Goal: Task Accomplishment & Management: Complete application form

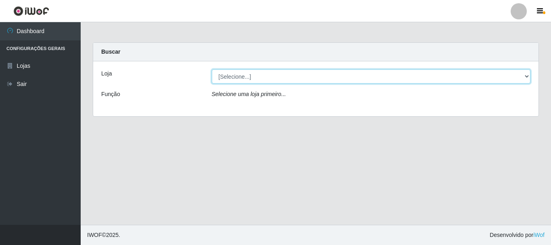
click at [526, 74] on select "[Selecione...] Nordestão - Alecrim" at bounding box center [371, 76] width 319 height 14
select select "453"
click at [212, 69] on select "[Selecione...] Nordestão - Alecrim" at bounding box center [371, 76] width 319 height 14
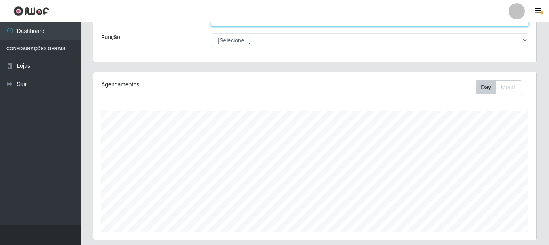
scroll to position [40, 0]
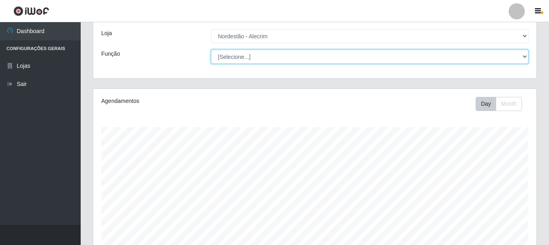
click at [523, 57] on select "[Selecione...] Balconista + Balconista de Padaria Balconista de Padaria ++ Emba…" at bounding box center [369, 57] width 317 height 14
select select "1"
click at [211, 50] on select "[Selecione...] Balconista + Balconista de Padaria Balconista de Padaria ++ Emba…" at bounding box center [369, 57] width 317 height 14
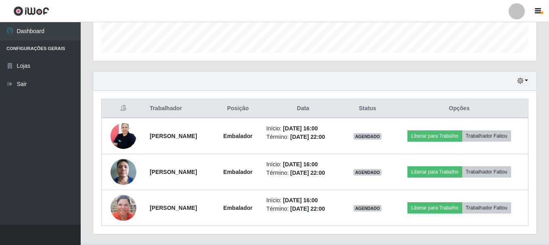
scroll to position [255, 0]
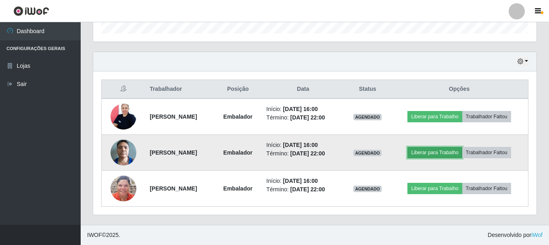
click at [439, 150] on button "Liberar para Trabalho" at bounding box center [434, 152] width 54 height 11
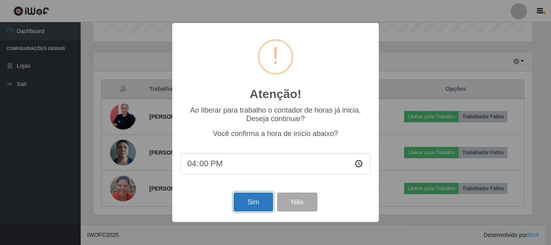
click at [253, 203] on button "Sim" at bounding box center [252, 201] width 39 height 19
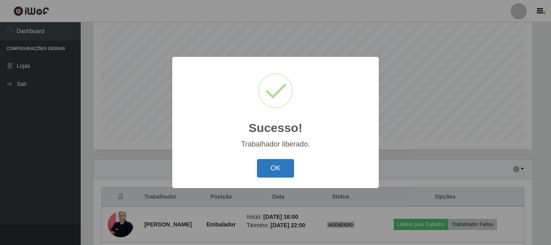
click at [287, 163] on button "OK" at bounding box center [275, 168] width 37 height 19
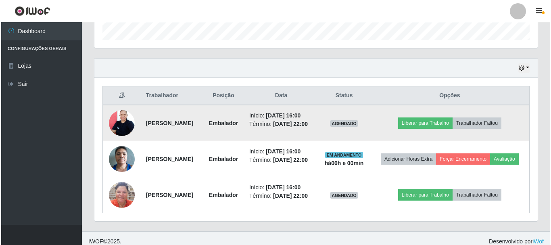
scroll to position [268, 0]
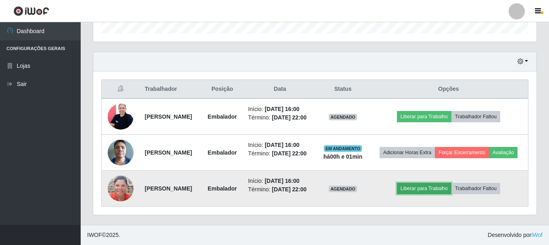
click at [424, 192] on button "Liberar para Trabalho" at bounding box center [424, 188] width 54 height 11
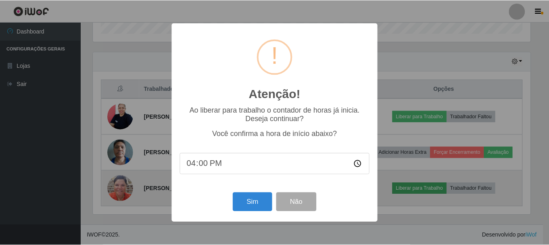
scroll to position [167, 439]
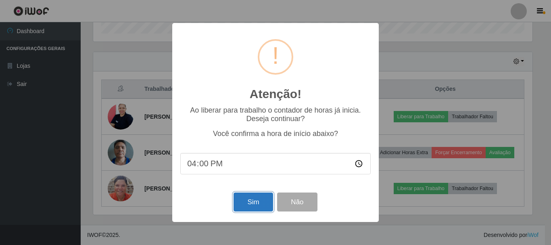
click at [256, 200] on button "Sim" at bounding box center [252, 201] width 39 height 19
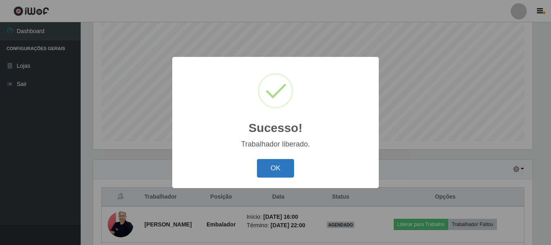
click at [280, 163] on button "OK" at bounding box center [275, 168] width 37 height 19
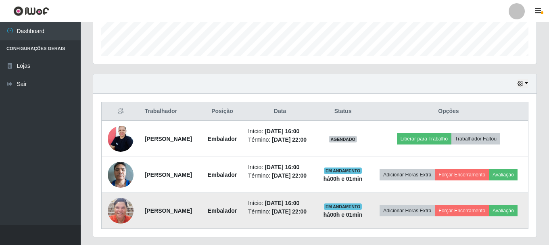
scroll to position [273, 0]
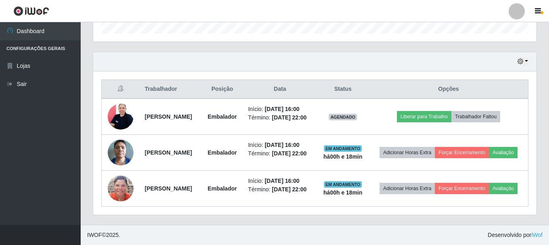
select select "453"
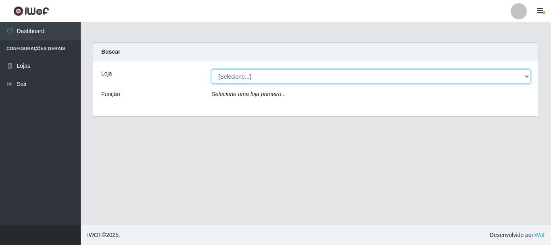
click at [529, 76] on select "[Selecione...] Nordestão - Alecrim" at bounding box center [371, 76] width 319 height 14
select select "453"
click at [212, 69] on select "[Selecione...] Nordestão - Alecrim" at bounding box center [371, 76] width 319 height 14
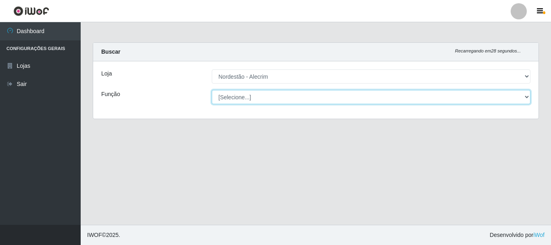
click at [526, 97] on select "[Selecione...] Balconista + Balconista de Padaria Balconista de Padaria ++ Emba…" at bounding box center [371, 97] width 319 height 14
click at [212, 90] on select "[Selecione...] Balconista + Balconista de Padaria Balconista de Padaria ++ Emba…" at bounding box center [371, 97] width 319 height 14
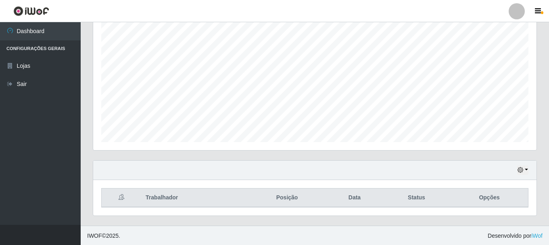
scroll to position [147, 0]
click at [526, 168] on button "button" at bounding box center [522, 169] width 11 height 9
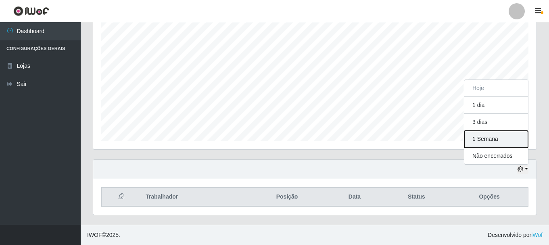
click at [489, 140] on button "1 Semana" at bounding box center [496, 139] width 64 height 17
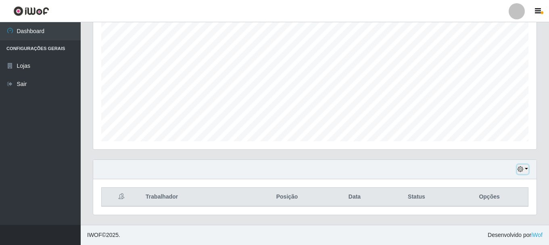
click at [524, 169] on button "button" at bounding box center [522, 169] width 11 height 9
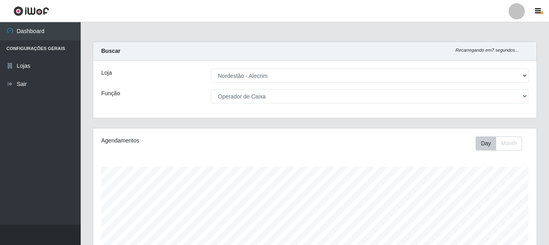
scroll to position [0, 0]
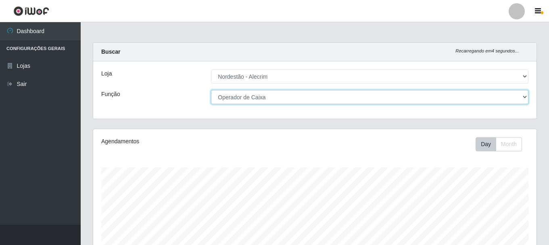
click at [525, 98] on select "[Selecione...] Balconista + Balconista de Padaria Balconista de Padaria ++ Emba…" at bounding box center [369, 97] width 317 height 14
select select "1"
click at [211, 90] on select "[Selecione...] Balconista + Balconista de Padaria Balconista de Padaria ++ Emba…" at bounding box center [369, 97] width 317 height 14
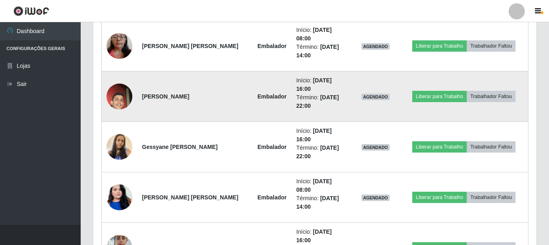
scroll to position [524, 0]
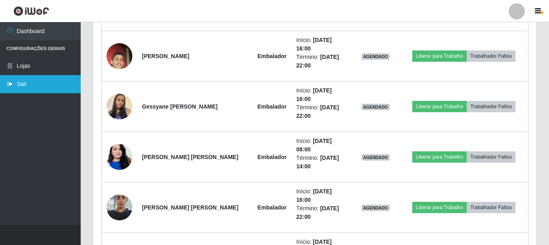
click at [28, 90] on link "Sair" at bounding box center [40, 84] width 81 height 18
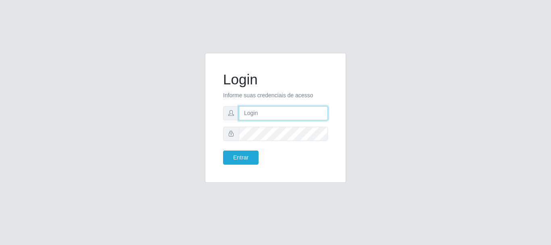
click at [270, 117] on input "text" at bounding box center [283, 113] width 89 height 14
type input "[EMAIL_ADDRESS][DOMAIN_NAME]"
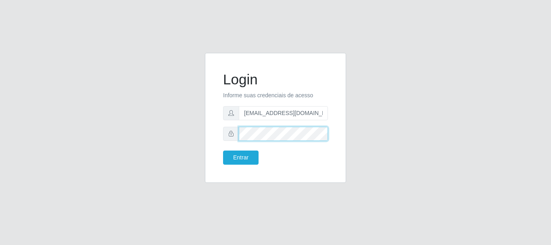
click at [223, 150] on button "Entrar" at bounding box center [240, 157] width 35 height 14
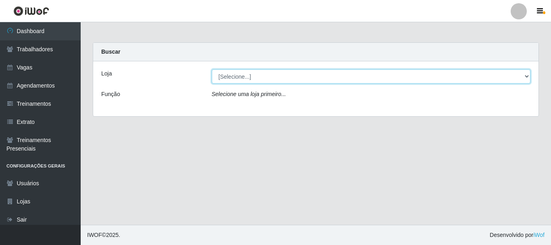
click at [526, 77] on select "[Selecione...] SuperFácil Atacado - Alto de São Manoel SuperFácil Atacado - Ema…" at bounding box center [371, 76] width 319 height 14
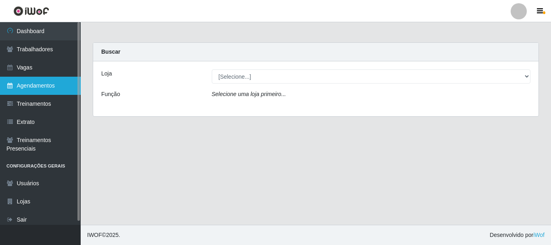
click at [46, 87] on link "Agendamentos" at bounding box center [40, 86] width 81 height 18
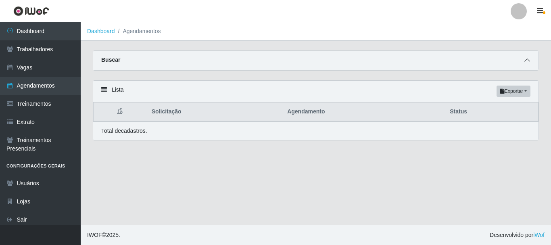
click at [528, 62] on icon at bounding box center [527, 60] width 6 height 6
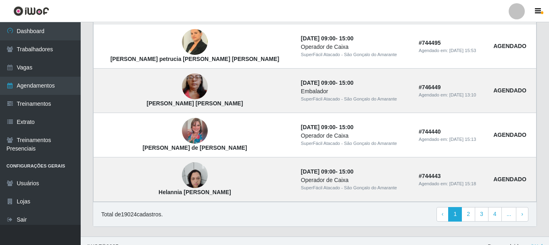
scroll to position [738, 0]
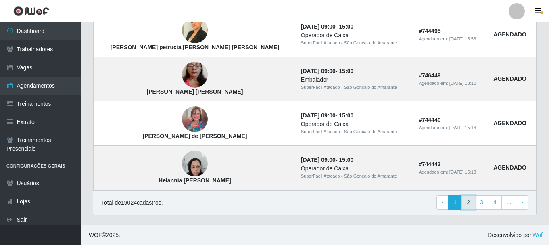
click at [472, 204] on link "2" at bounding box center [468, 202] width 14 height 15
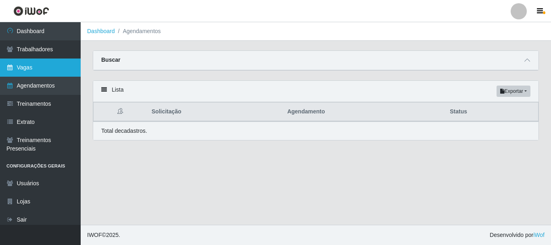
click at [23, 70] on link "Vagas" at bounding box center [40, 67] width 81 height 18
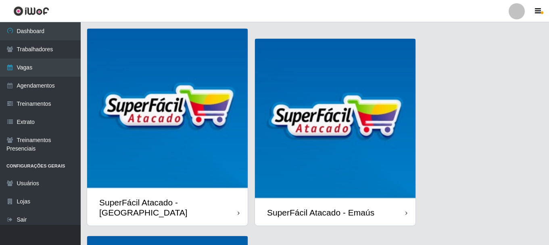
scroll to position [40, 0]
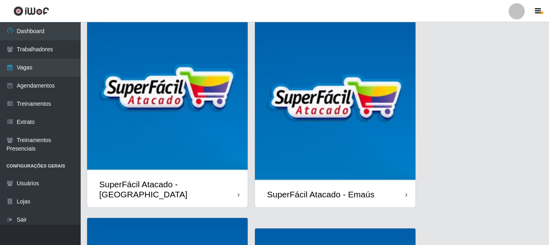
click at [141, 125] on img at bounding box center [167, 90] width 160 height 160
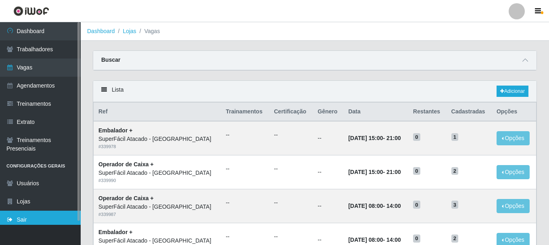
click at [27, 222] on link "Sair" at bounding box center [40, 219] width 81 height 18
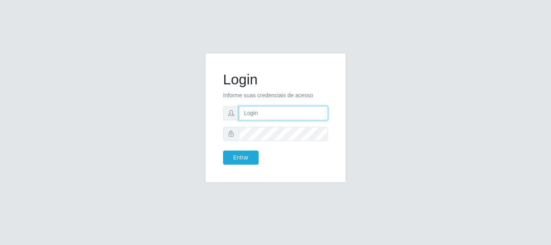
click at [255, 114] on input "text" at bounding box center [283, 113] width 89 height 14
type input "[EMAIL_ADDRESS][DOMAIN_NAME]"
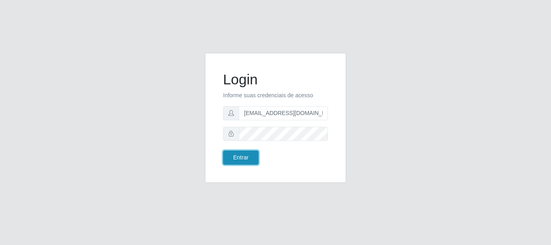
click at [232, 159] on button "Entrar" at bounding box center [240, 157] width 35 height 14
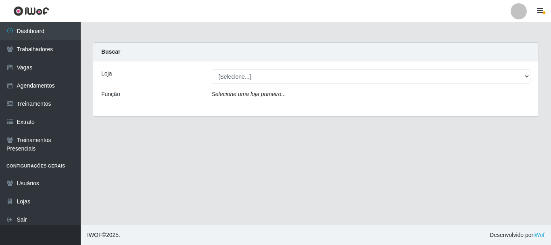
click at [112, 76] on div "Loja" at bounding box center [150, 76] width 110 height 14
click at [531, 74] on div "[Selecione...] Nordestão - Alecrim" at bounding box center [371, 76] width 331 height 14
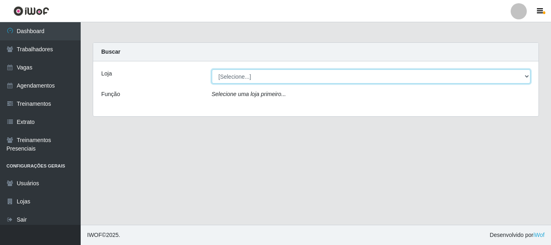
click at [528, 76] on select "[Selecione...] Nordestão - Alecrim" at bounding box center [371, 76] width 319 height 14
select select "453"
click at [212, 69] on select "[Selecione...] Nordestão - Alecrim" at bounding box center [371, 76] width 319 height 14
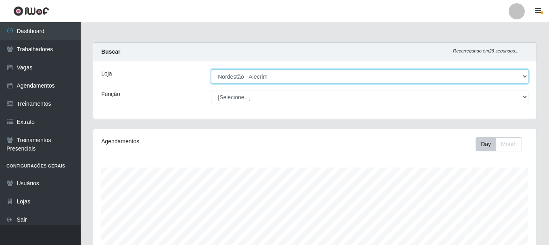
scroll to position [167, 443]
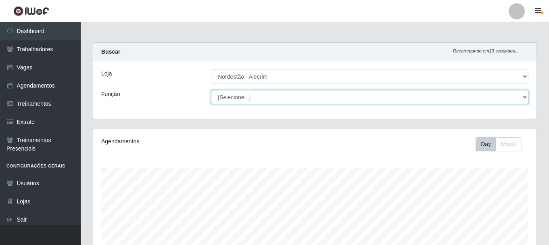
click at [525, 96] on select "[Selecione...] Balconista + Balconista de Padaria Balconista de Padaria ++ Emba…" at bounding box center [369, 97] width 317 height 14
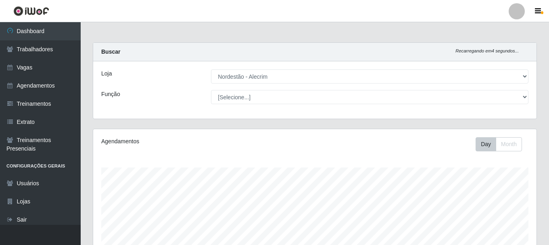
click at [153, 92] on div "Função" at bounding box center [150, 97] width 110 height 14
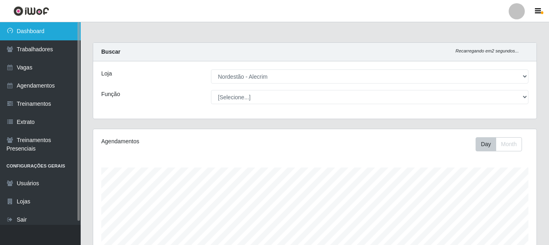
click at [34, 33] on link "Dashboard" at bounding box center [40, 31] width 81 height 18
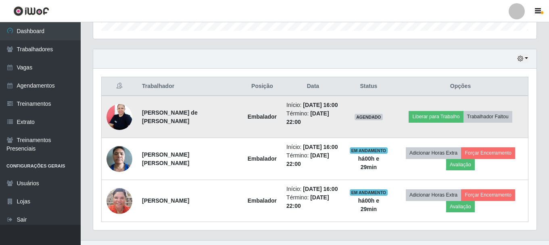
scroll to position [273, 0]
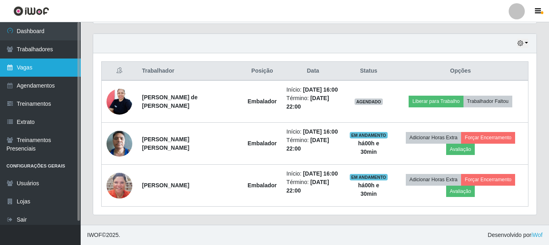
click at [25, 70] on link "Vagas" at bounding box center [40, 67] width 81 height 18
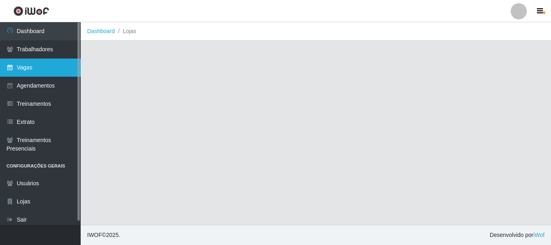
click at [23, 69] on link "Vagas" at bounding box center [40, 67] width 81 height 18
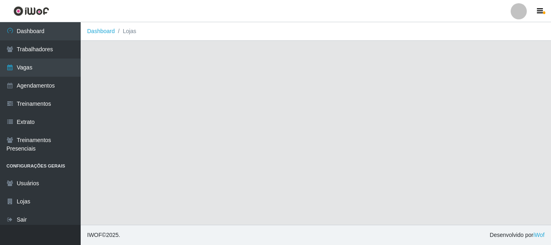
click at [134, 31] on li "Lojas" at bounding box center [125, 31] width 21 height 8
click at [419, 146] on main "Dashboard Lojas" at bounding box center [316, 123] width 470 height 202
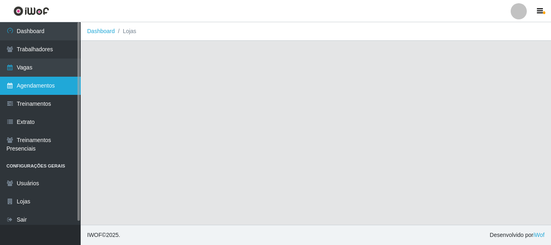
click at [40, 90] on link "Agendamentos" at bounding box center [40, 86] width 81 height 18
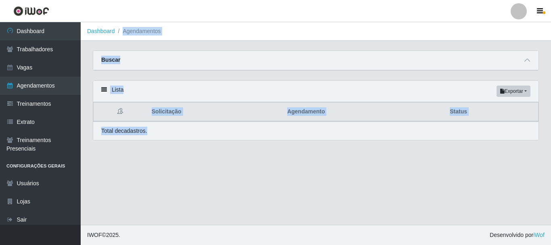
click at [192, 189] on main "Dashboard Agendamentos Carregando... Buscar Início em Término em Status [Seleci…" at bounding box center [316, 123] width 470 height 202
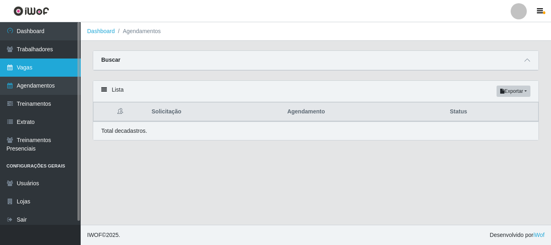
click at [27, 71] on link "Vagas" at bounding box center [40, 67] width 81 height 18
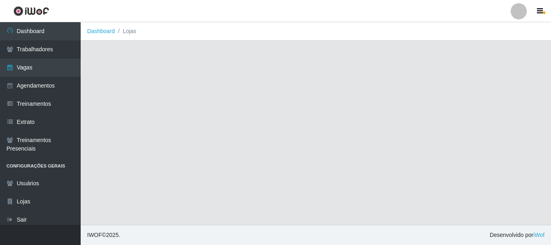
click at [128, 31] on li "Lojas" at bounding box center [125, 31] width 21 height 8
click at [108, 33] on link "Dashboard" at bounding box center [101, 31] width 28 height 6
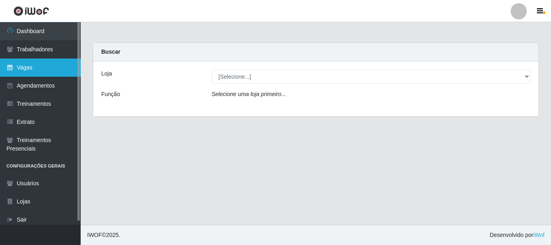
click at [25, 71] on link "Vagas" at bounding box center [40, 67] width 81 height 18
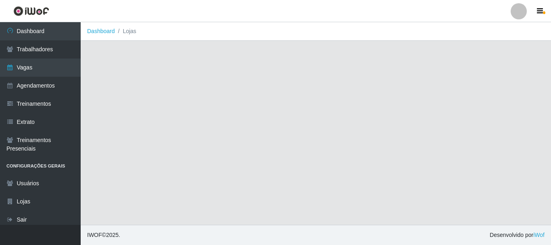
click at [133, 34] on li "Lojas" at bounding box center [125, 31] width 21 height 8
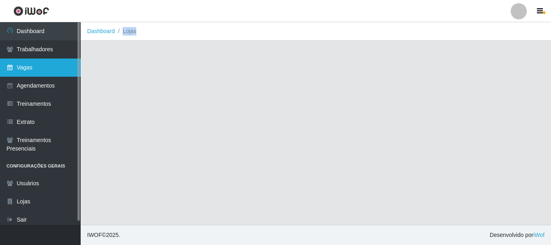
click at [31, 71] on link "Vagas" at bounding box center [40, 67] width 81 height 18
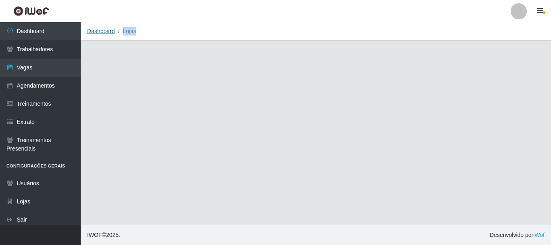
click at [97, 34] on link "Dashboard" at bounding box center [101, 31] width 28 height 6
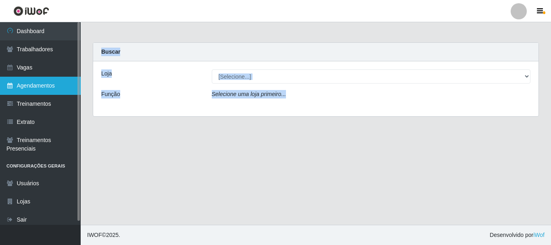
click at [22, 87] on link "Agendamentos" at bounding box center [40, 86] width 81 height 18
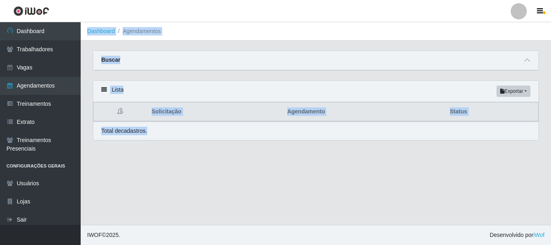
click at [183, 180] on main "Dashboard Agendamentos Carregando... Buscar Início em Término em Status [Seleci…" at bounding box center [316, 123] width 470 height 202
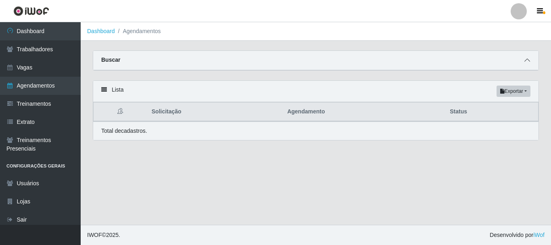
click at [528, 60] on icon at bounding box center [527, 60] width 6 height 6
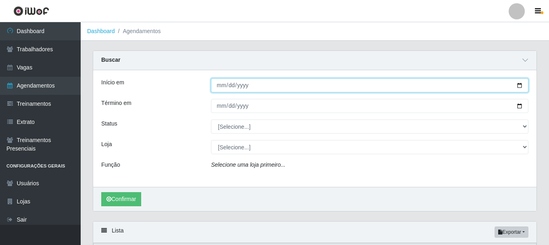
click at [521, 86] on input "Início em" at bounding box center [369, 85] width 317 height 14
type input "2025-10-01"
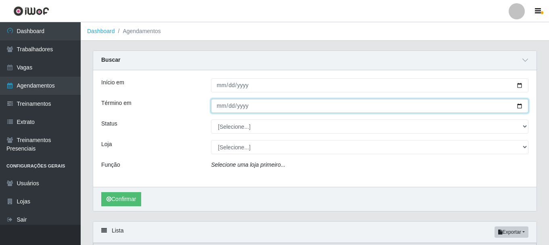
click at [520, 106] on input "Término em" at bounding box center [369, 106] width 317 height 14
type input "2025-10-11"
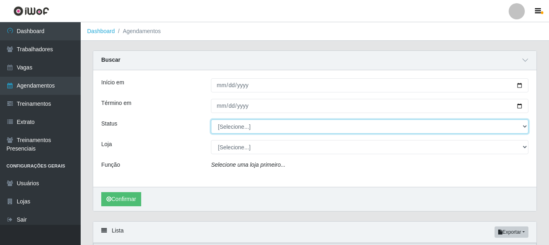
click at [526, 125] on select "[Selecione...] AGENDADO AGUARDANDO LIBERAR EM ANDAMENTO EM REVISÃO FINALIZADO C…" at bounding box center [369, 126] width 317 height 14
select select "AGENDADO"
click at [211, 120] on select "[Selecione...] AGENDADO AGUARDANDO LIBERAR EM ANDAMENTO EM REVISÃO FINALIZADO C…" at bounding box center [369, 126] width 317 height 14
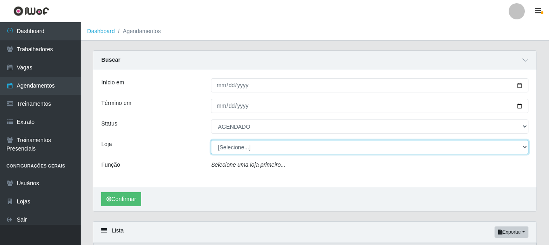
click at [525, 148] on select "[Selecione...] Nordestão - Alecrim" at bounding box center [369, 147] width 317 height 14
select select "453"
click at [211, 140] on select "[Selecione...] Nordestão - Alecrim" at bounding box center [369, 147] width 317 height 14
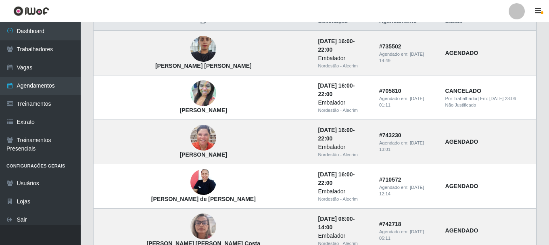
scroll to position [161, 0]
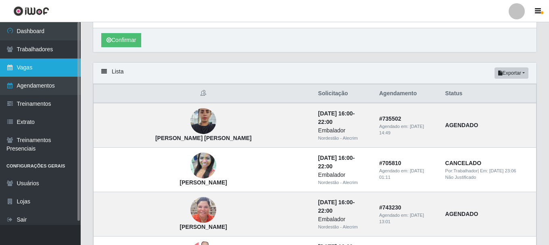
click at [31, 59] on link "Vagas" at bounding box center [40, 67] width 81 height 18
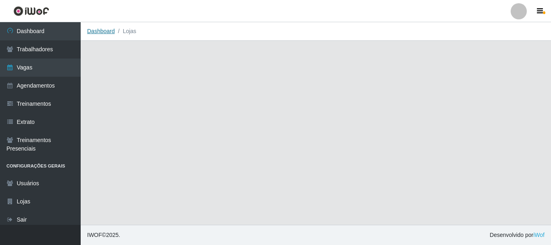
click at [103, 32] on link "Dashboard" at bounding box center [101, 31] width 28 height 6
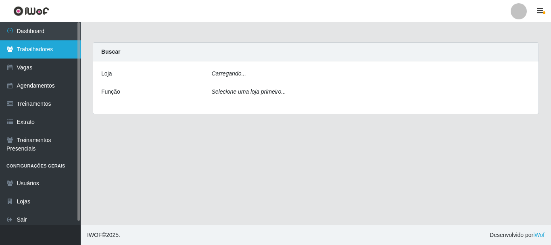
click at [51, 48] on link "Trabalhadores" at bounding box center [40, 49] width 81 height 18
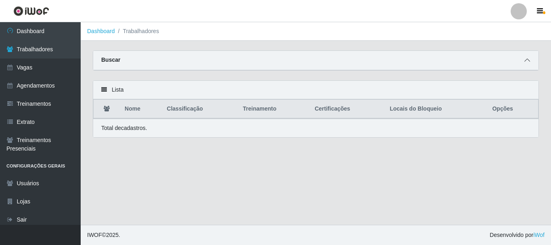
click at [525, 60] on icon at bounding box center [527, 60] width 6 height 6
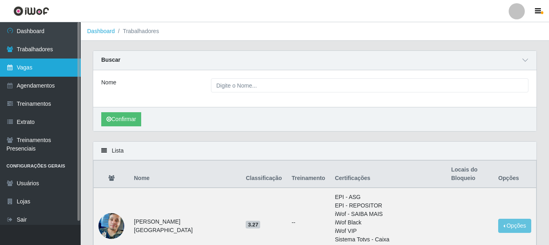
click at [21, 71] on link "Vagas" at bounding box center [40, 67] width 81 height 18
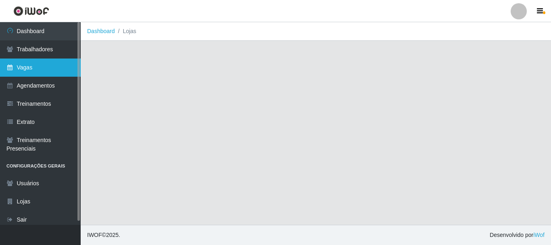
click at [25, 70] on link "Vagas" at bounding box center [40, 67] width 81 height 18
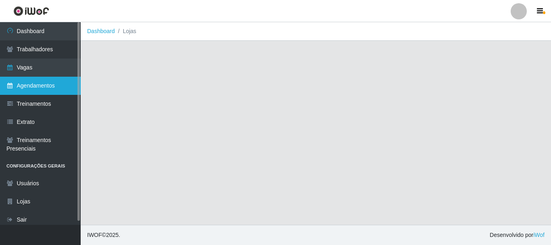
click at [38, 84] on link "Agendamentos" at bounding box center [40, 86] width 81 height 18
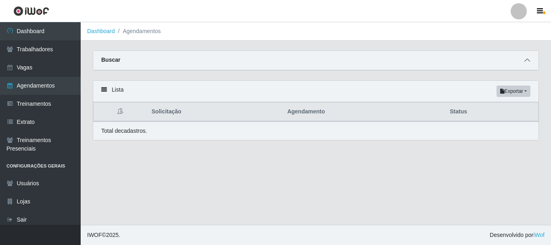
click at [526, 61] on icon at bounding box center [527, 60] width 6 height 6
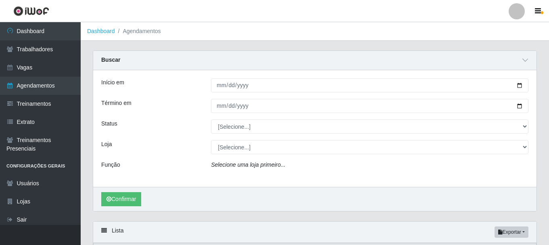
click at [141, 35] on li "Agendamentos" at bounding box center [138, 31] width 46 height 8
click at [141, 33] on li "Agendamentos" at bounding box center [138, 31] width 46 height 8
click at [107, 31] on link "Dashboard" at bounding box center [101, 31] width 28 height 6
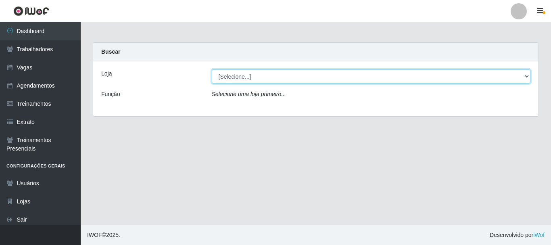
click at [527, 76] on select "[Selecione...] Nordestão - Alecrim" at bounding box center [371, 76] width 319 height 14
select select "453"
click at [212, 69] on select "[Selecione...] Nordestão - Alecrim" at bounding box center [371, 76] width 319 height 14
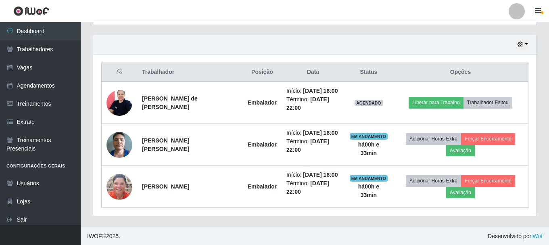
scroll to position [273, 0]
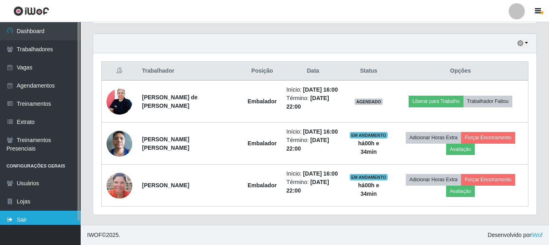
click at [25, 222] on link "Sair" at bounding box center [40, 219] width 81 height 18
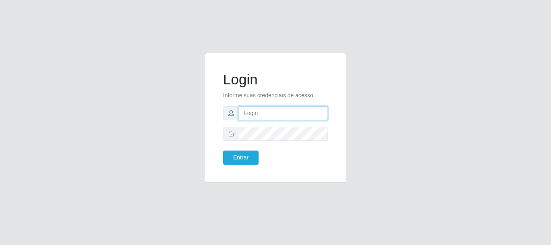
click at [257, 112] on input "text" at bounding box center [283, 113] width 89 height 14
type input "[EMAIL_ADDRESS][DOMAIN_NAME]"
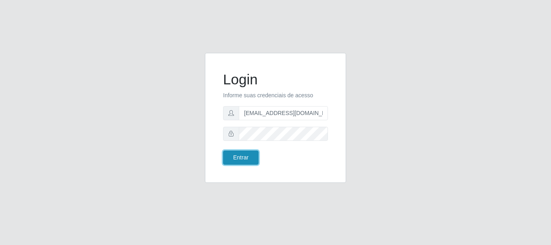
click at [237, 158] on button "Entrar" at bounding box center [240, 157] width 35 height 14
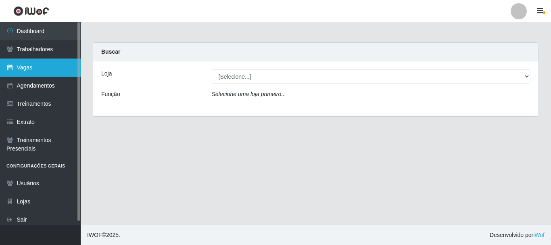
click at [29, 70] on link "Vagas" at bounding box center [40, 67] width 81 height 18
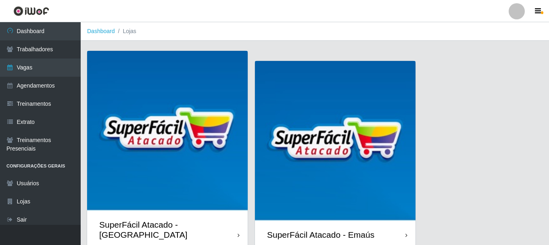
click at [173, 167] on img at bounding box center [167, 131] width 160 height 160
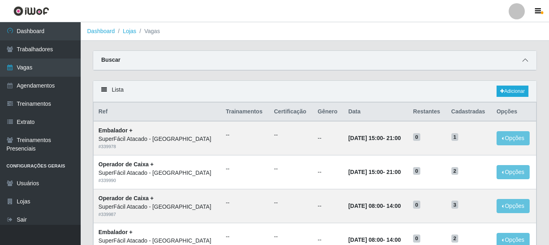
click at [524, 60] on icon at bounding box center [525, 60] width 6 height 6
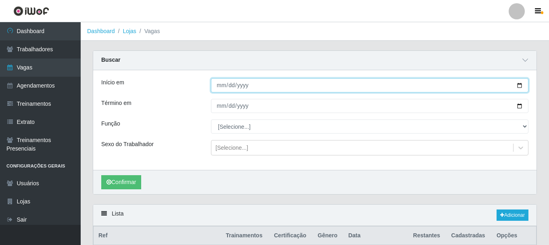
click at [518, 85] on input "Início em" at bounding box center [369, 85] width 317 height 14
click at [519, 86] on input "Início em" at bounding box center [369, 85] width 317 height 14
type input "2025-10-01"
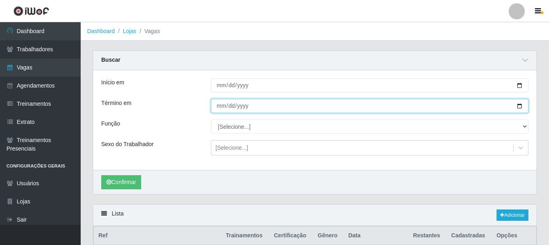
click at [520, 107] on input "Término em" at bounding box center [369, 106] width 317 height 14
type input "2025-10-01"
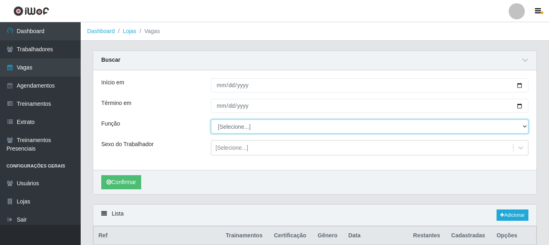
click at [524, 127] on select "[Selecione...] Embalador Embalador + Embalador ++ Operador de Caixa Operador de…" at bounding box center [369, 126] width 317 height 14
select select "22"
click at [211, 120] on select "[Selecione...] Embalador Embalador + Embalador ++ Operador de Caixa Operador de…" at bounding box center [369, 126] width 317 height 14
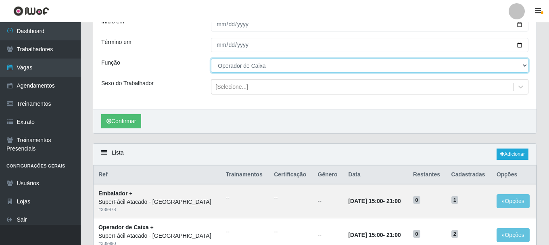
scroll to position [81, 0]
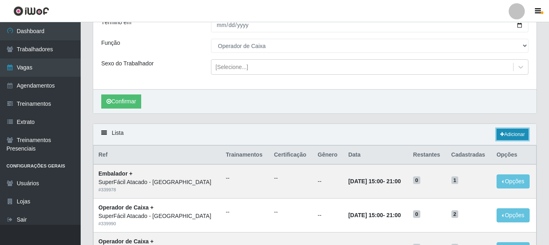
click at [519, 134] on link "Adicionar" at bounding box center [512, 134] width 32 height 11
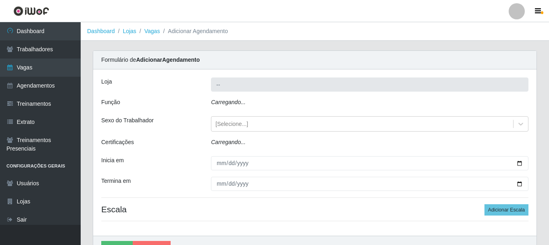
type input "SuperFácil Atacado - [GEOGRAPHIC_DATA]"
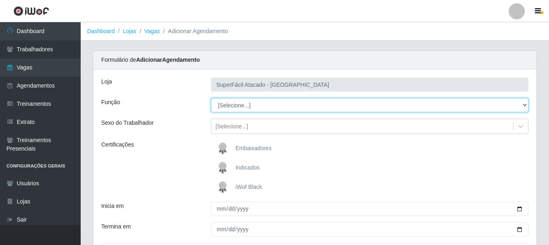
click at [526, 105] on select "[Selecione...] Embalador Embalador + Embalador ++ Operador de Caixa Operador de…" at bounding box center [369, 105] width 317 height 14
select select "22"
click at [211, 98] on select "[Selecione...] Embalador Embalador + Embalador ++ Operador de Caixa Operador de…" at bounding box center [369, 105] width 317 height 14
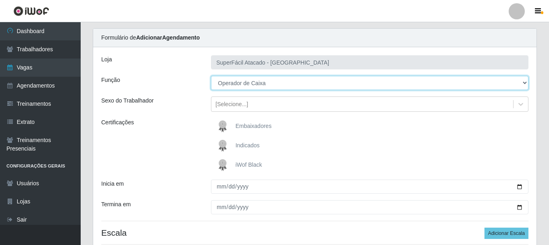
scroll to position [40, 0]
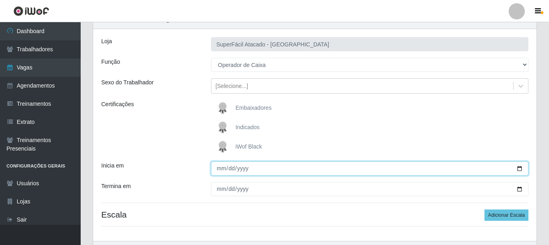
click at [521, 171] on input "Inicia em" at bounding box center [369, 168] width 317 height 14
type input "2025-10-01"
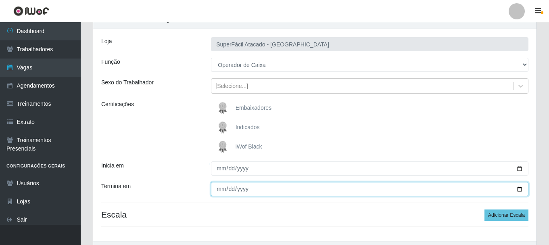
click at [520, 191] on input "Termina em" at bounding box center [369, 189] width 317 height 14
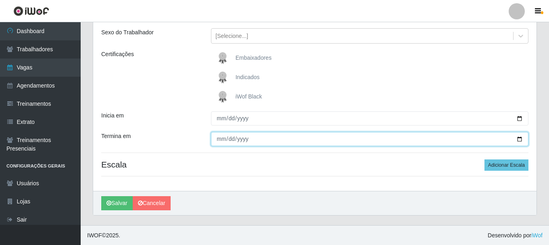
scroll to position [91, 0]
click at [521, 139] on input "Termina em" at bounding box center [369, 138] width 317 height 14
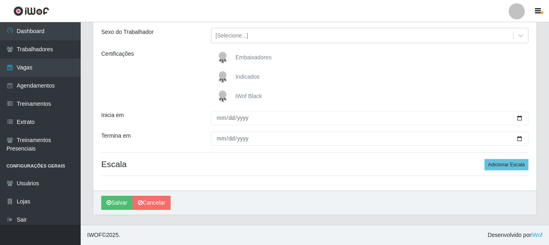
click at [375, 86] on div "Embaixadores Indicados iWof Black" at bounding box center [369, 77] width 329 height 55
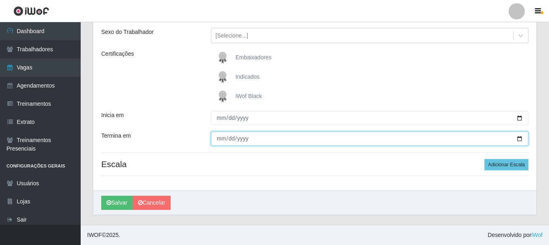
click at [520, 139] on input "Termina em" at bounding box center [369, 138] width 317 height 14
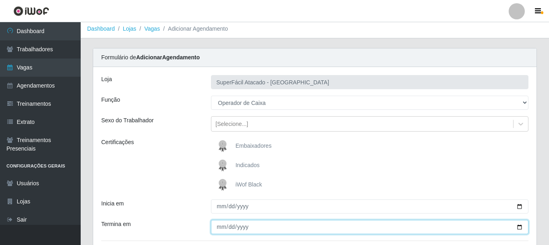
scroll to position [0, 0]
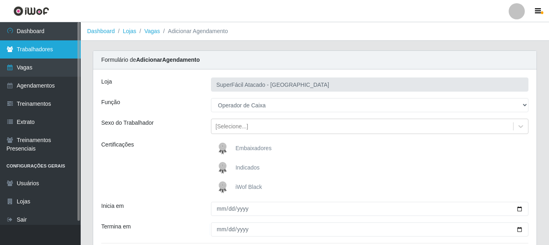
click at [19, 48] on link "Trabalhadores" at bounding box center [40, 49] width 81 height 18
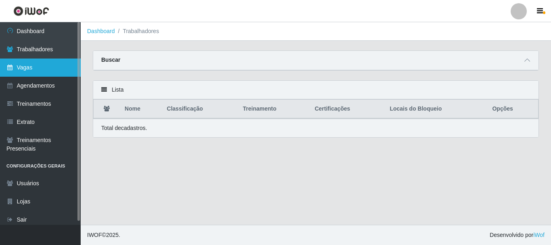
click at [22, 72] on link "Vagas" at bounding box center [40, 67] width 81 height 18
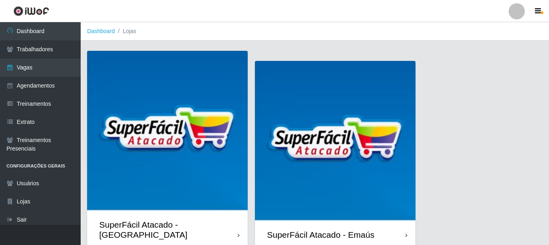
click at [180, 169] on img at bounding box center [167, 131] width 160 height 160
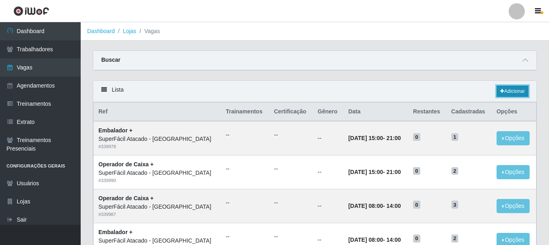
click at [518, 91] on link "Adicionar" at bounding box center [512, 90] width 32 height 11
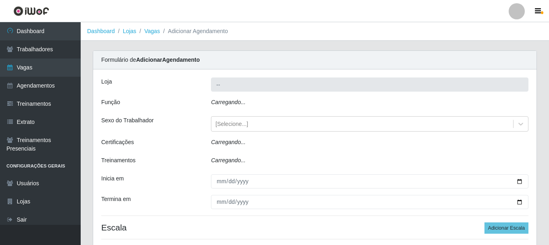
type input "SuperFácil Atacado - [GEOGRAPHIC_DATA]"
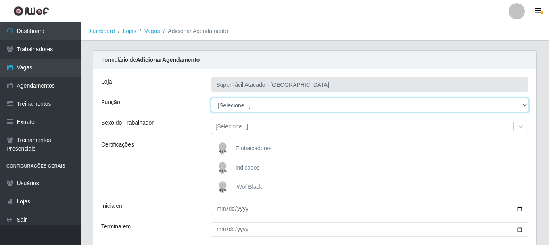
click at [525, 104] on select "[Selecione...] Embalador Embalador + Embalador ++ Operador de Caixa Operador de…" at bounding box center [369, 105] width 317 height 14
select select "22"
click at [211, 98] on select "[Selecione...] Embalador Embalador + Embalador ++ Operador de Caixa Operador de…" at bounding box center [369, 105] width 317 height 14
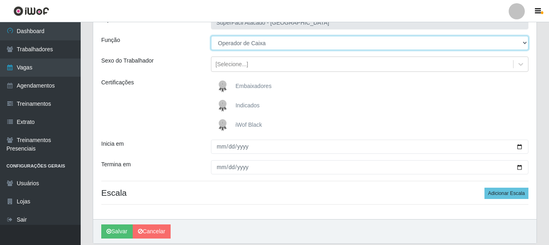
scroll to position [81, 0]
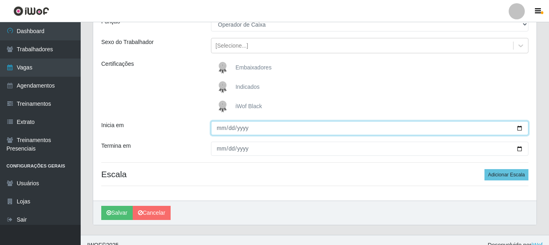
click at [521, 129] on input "Inicia em" at bounding box center [369, 128] width 317 height 14
type input "2025-10-01"
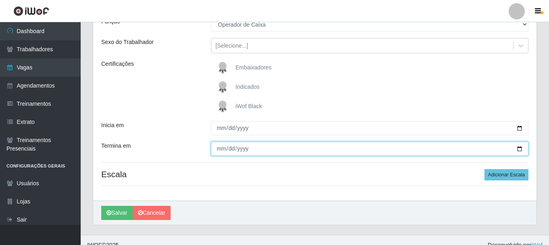
click at [520, 148] on input "Termina em" at bounding box center [369, 149] width 317 height 14
type input "2025-10-01"
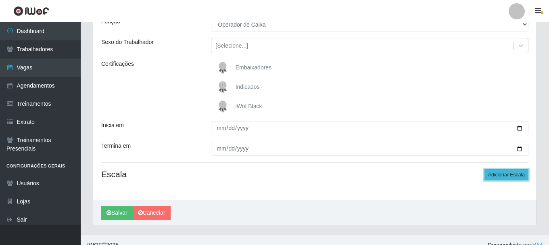
click at [502, 175] on button "Adicionar Escala" at bounding box center [506, 174] width 44 height 11
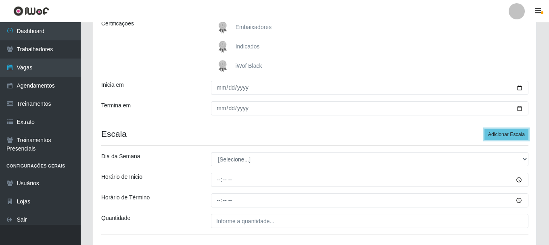
scroll to position [161, 0]
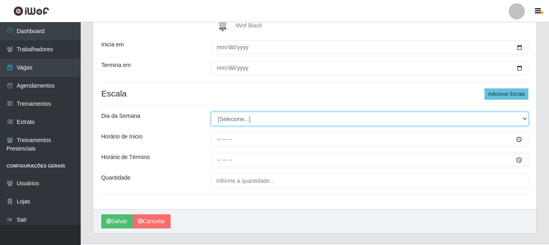
click at [523, 118] on select "[Selecione...] Segunda Terça Quarta Quinta Sexta Sábado Domingo" at bounding box center [369, 119] width 317 height 14
select select "3"
click at [211, 112] on select "[Selecione...] Segunda Terça Quarta Quinta Sexta Sábado Domingo" at bounding box center [369, 119] width 317 height 14
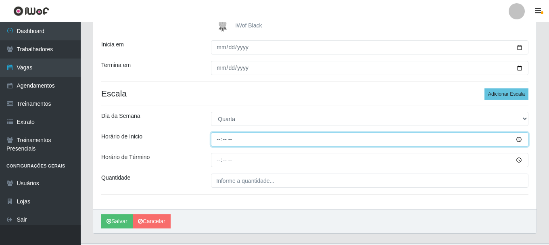
click at [215, 143] on input "Horário de Inicio" at bounding box center [369, 139] width 317 height 14
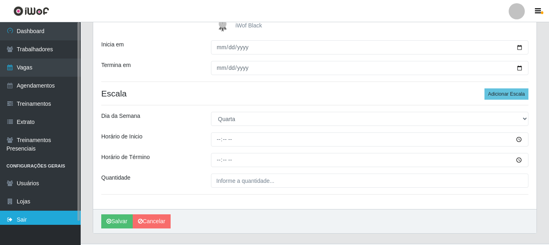
click at [21, 221] on link "Sair" at bounding box center [40, 219] width 81 height 18
